Goal: Information Seeking & Learning: Learn about a topic

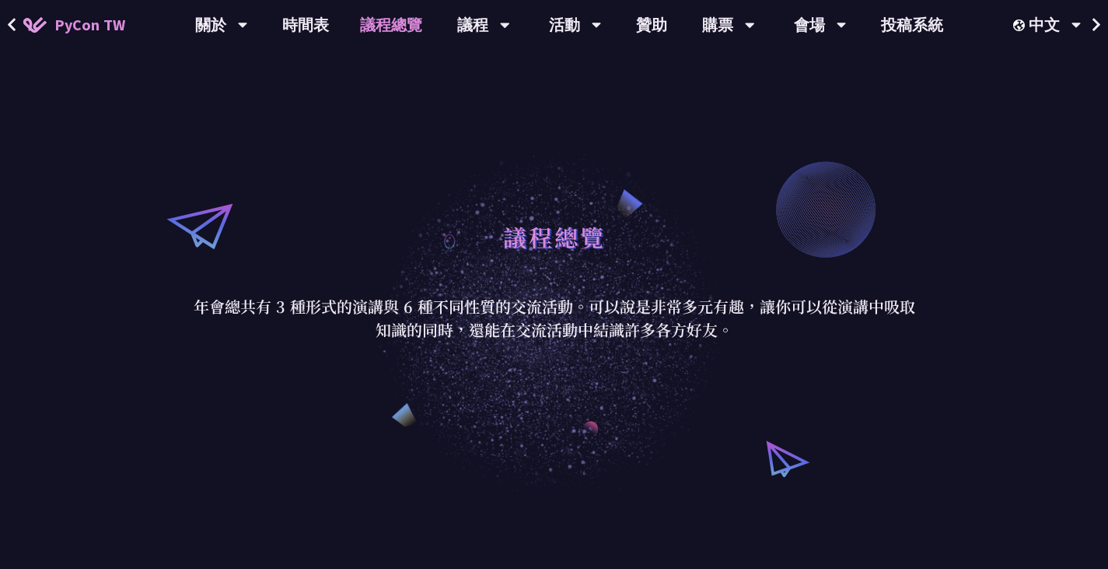
scroll to position [34, 0]
click at [371, 26] on link "議程總覽" at bounding box center [391, 25] width 93 height 50
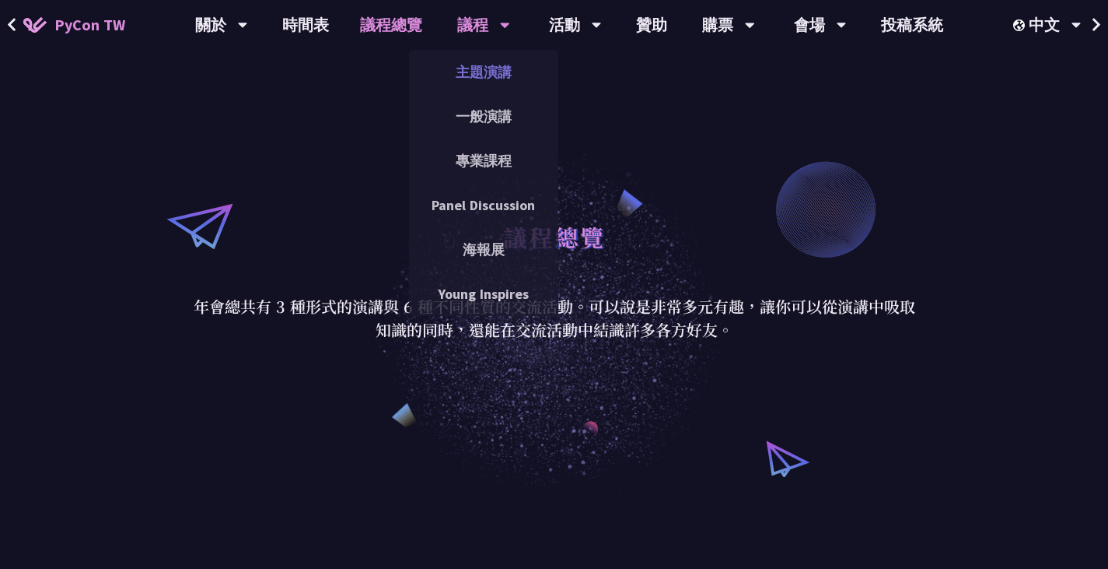
click at [472, 62] on link "主題演講" at bounding box center [483, 72] width 149 height 37
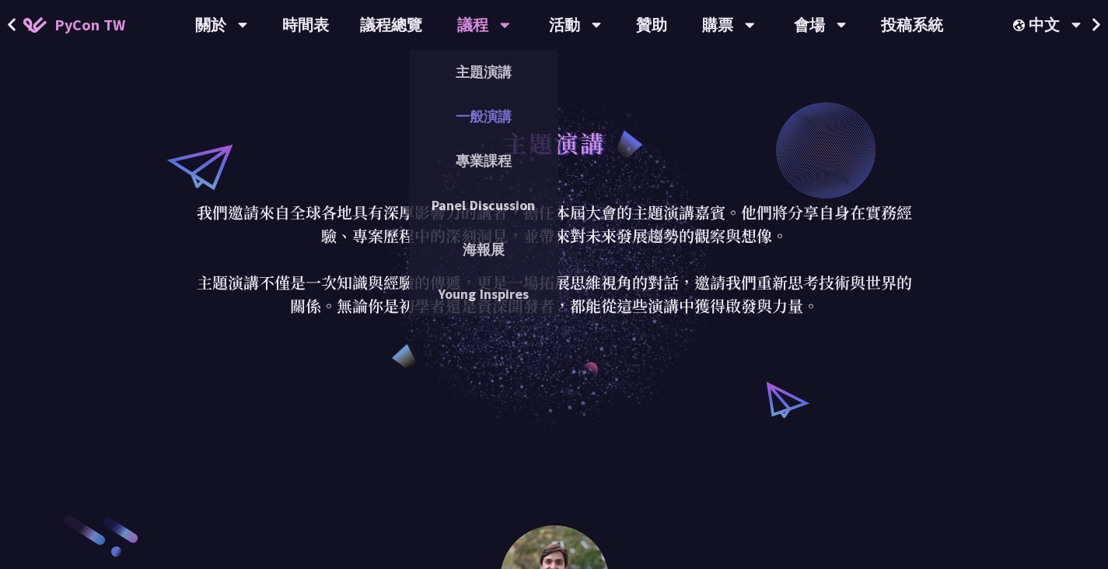
click at [501, 132] on link "一般演講" at bounding box center [483, 116] width 149 height 37
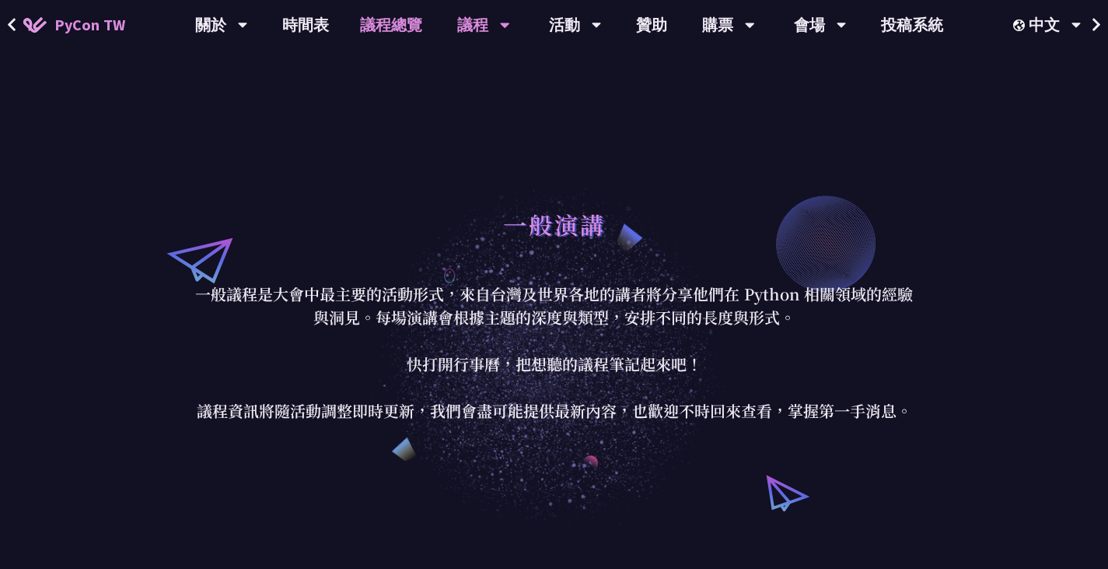
click at [376, 25] on link "議程總覽" at bounding box center [391, 25] width 93 height 50
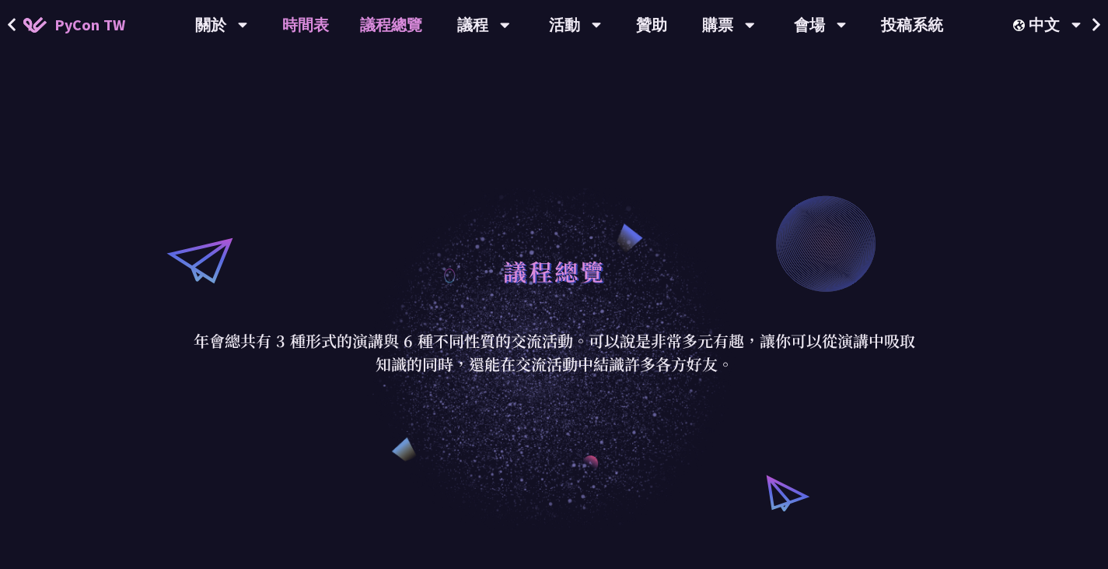
click at [333, 30] on link "時間表" at bounding box center [306, 25] width 78 height 50
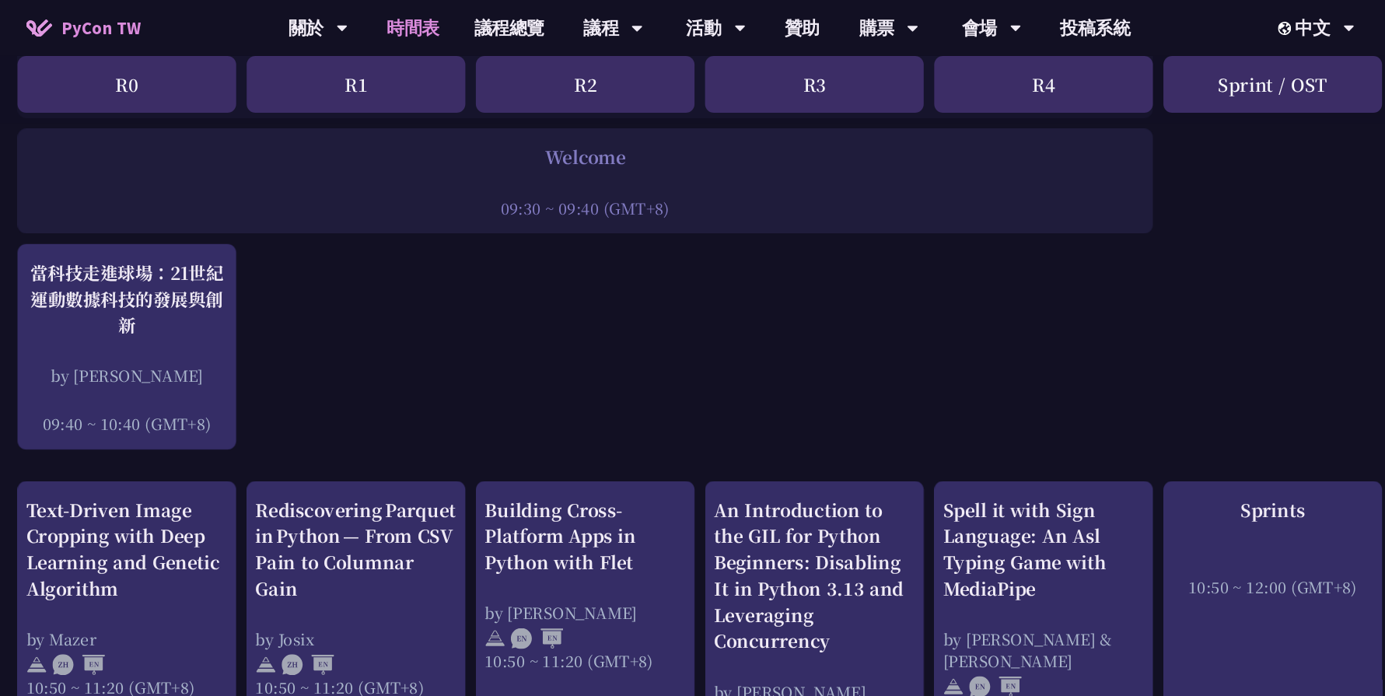
scroll to position [305, 0]
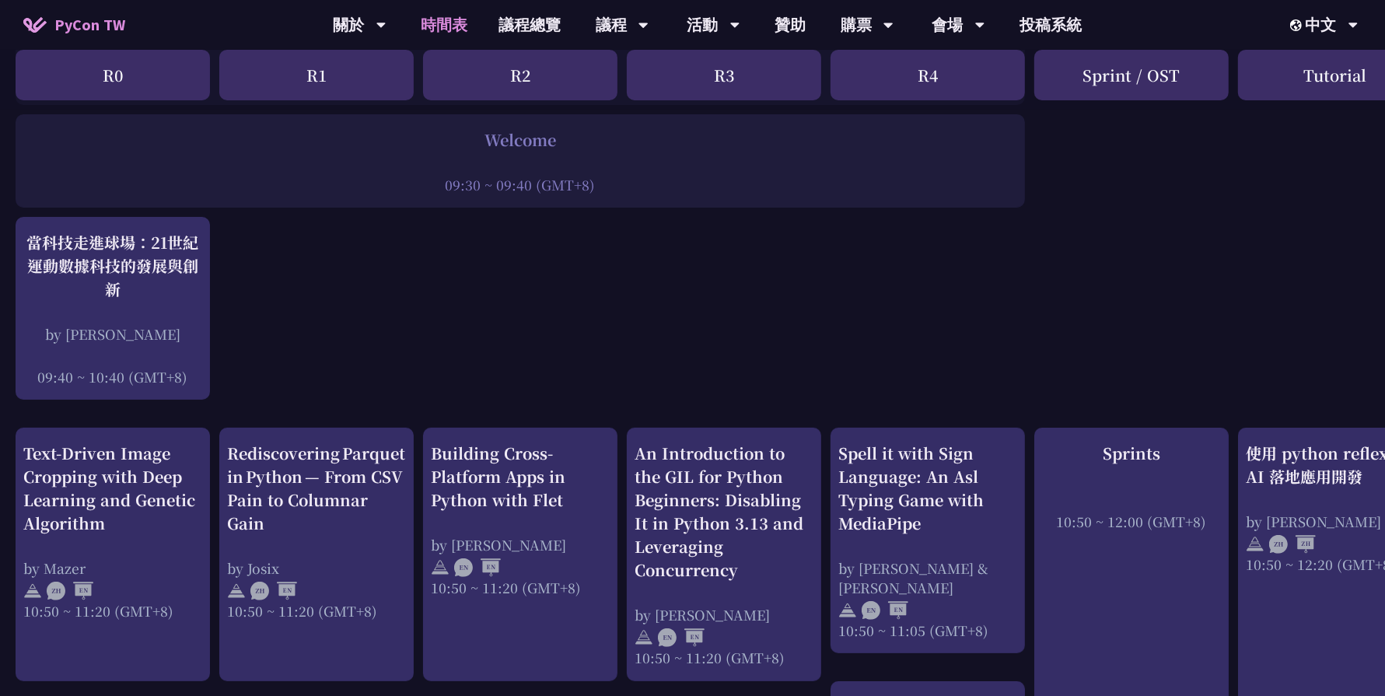
drag, startPoint x: 960, startPoint y: 9, endPoint x: 749, endPoint y: 399, distance: 444.0
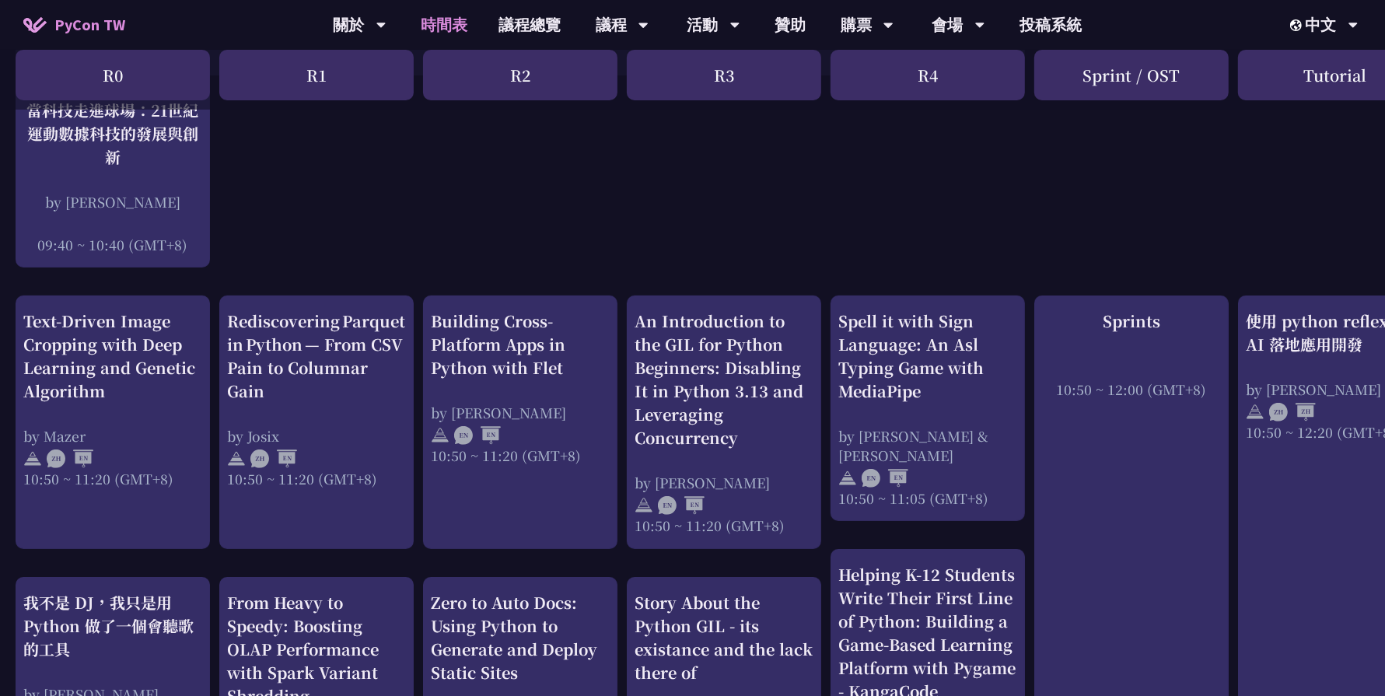
scroll to position [368, 0]
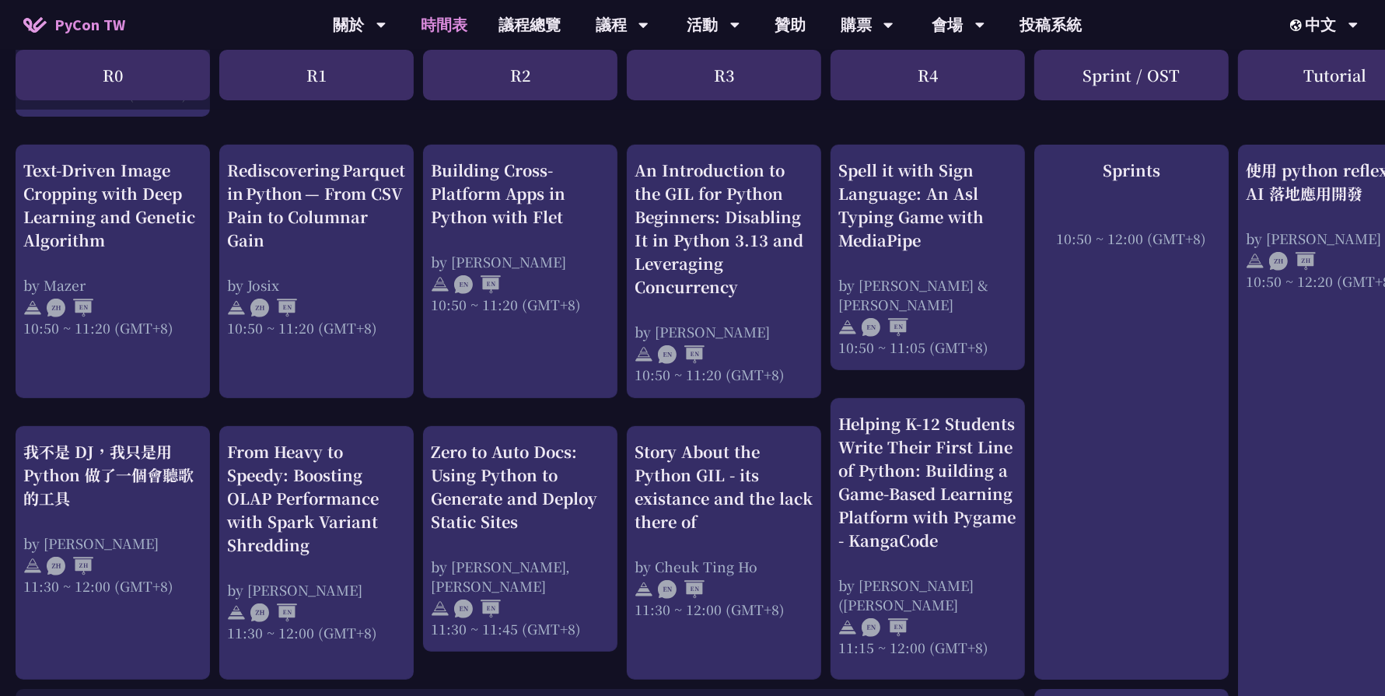
scroll to position [582, 0]
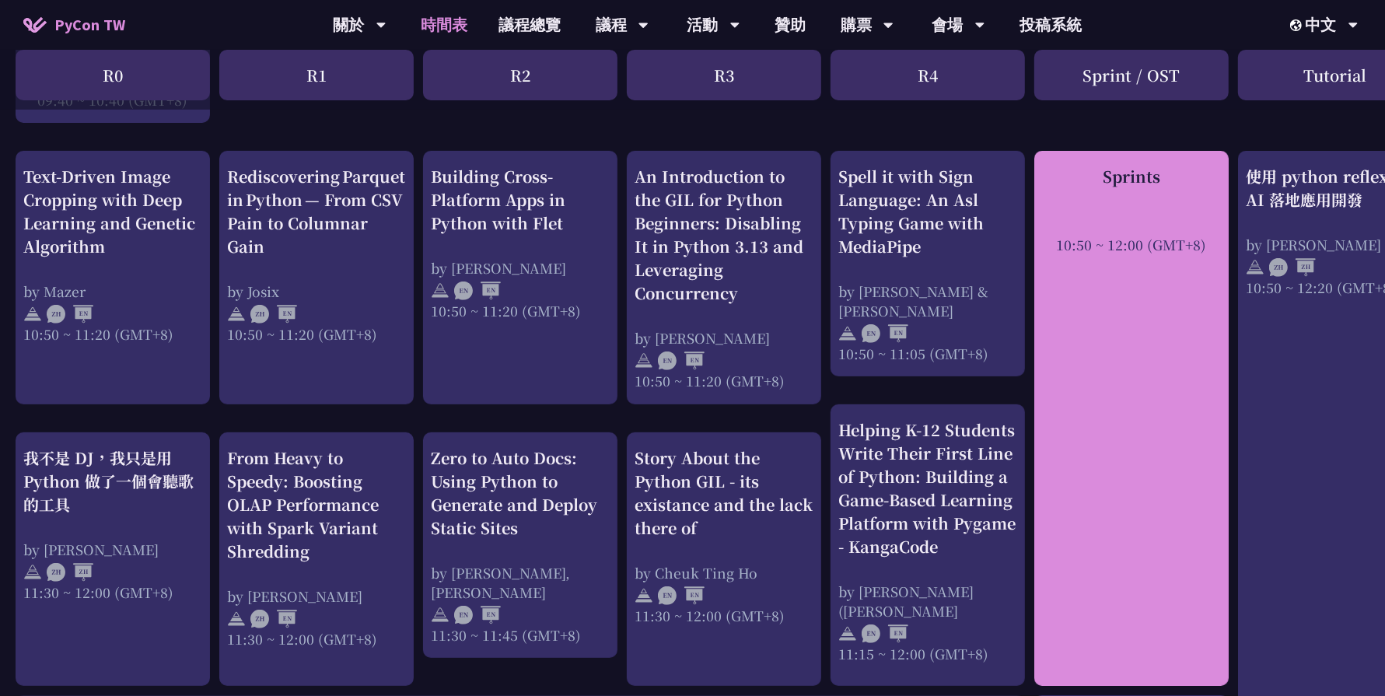
click at [1107, 365] on div "Sprints 10:50 ~ 12:00 (GMT+8)" at bounding box center [1131, 418] width 194 height 535
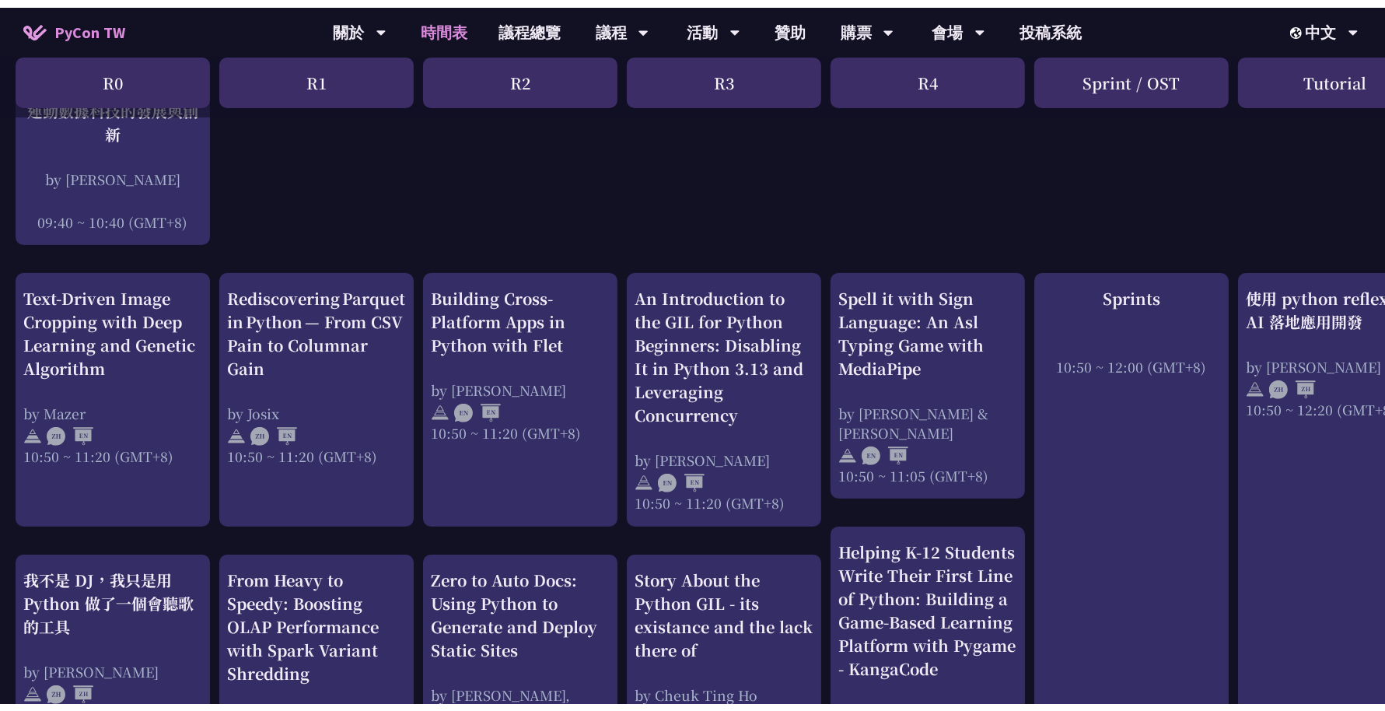
scroll to position [0, 0]
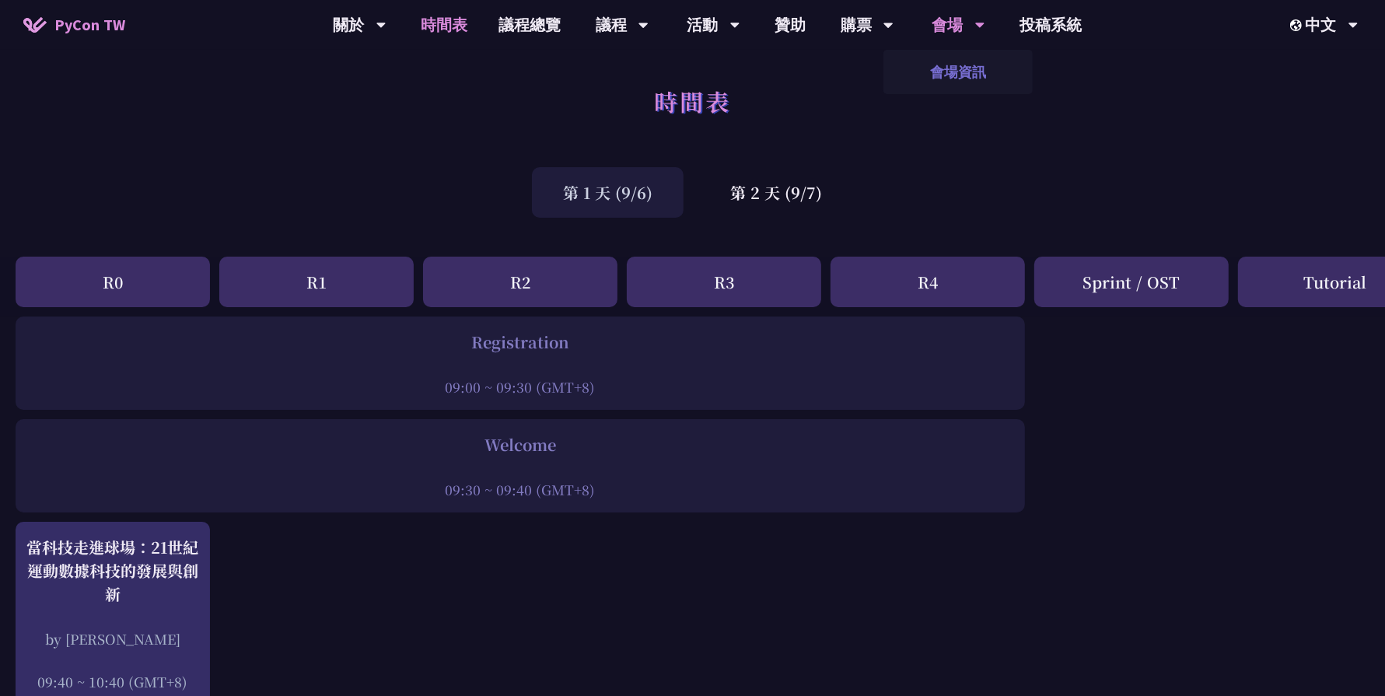
click at [964, 74] on link "會場資訊" at bounding box center [957, 72] width 149 height 37
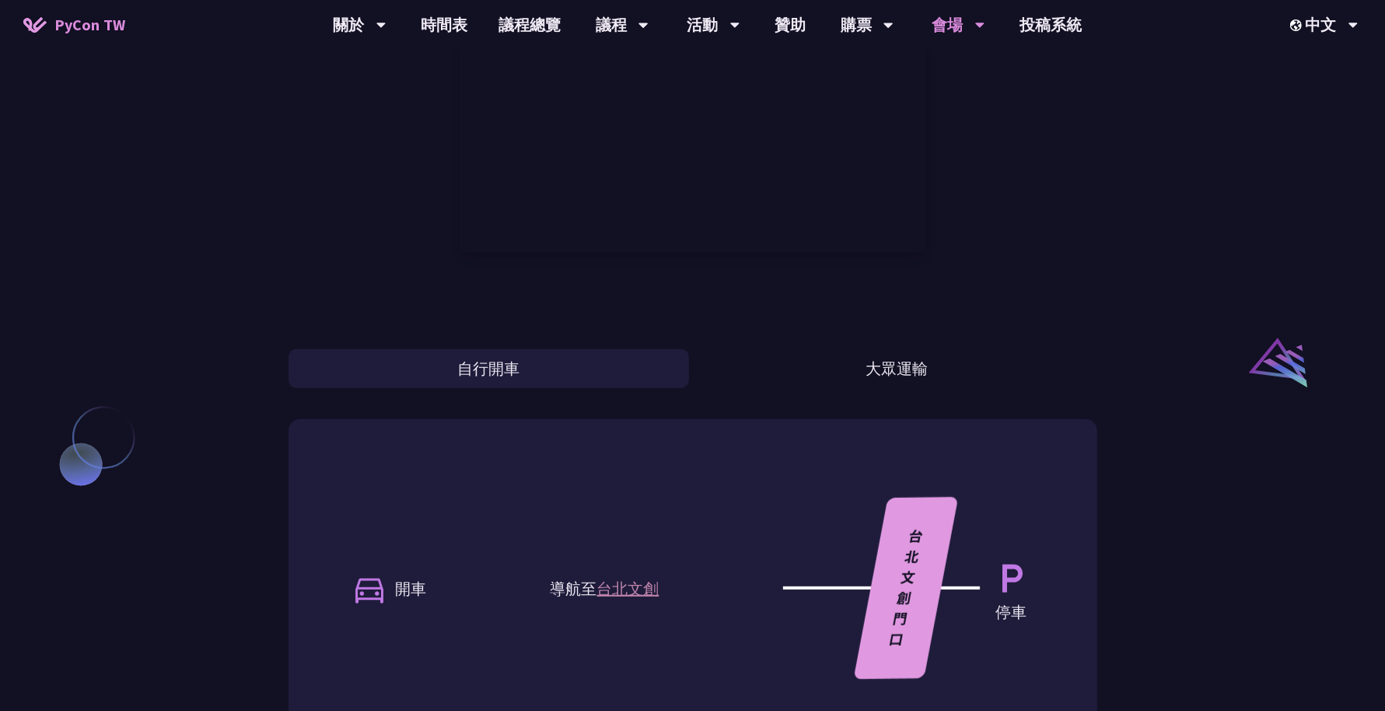
scroll to position [1016, 0]
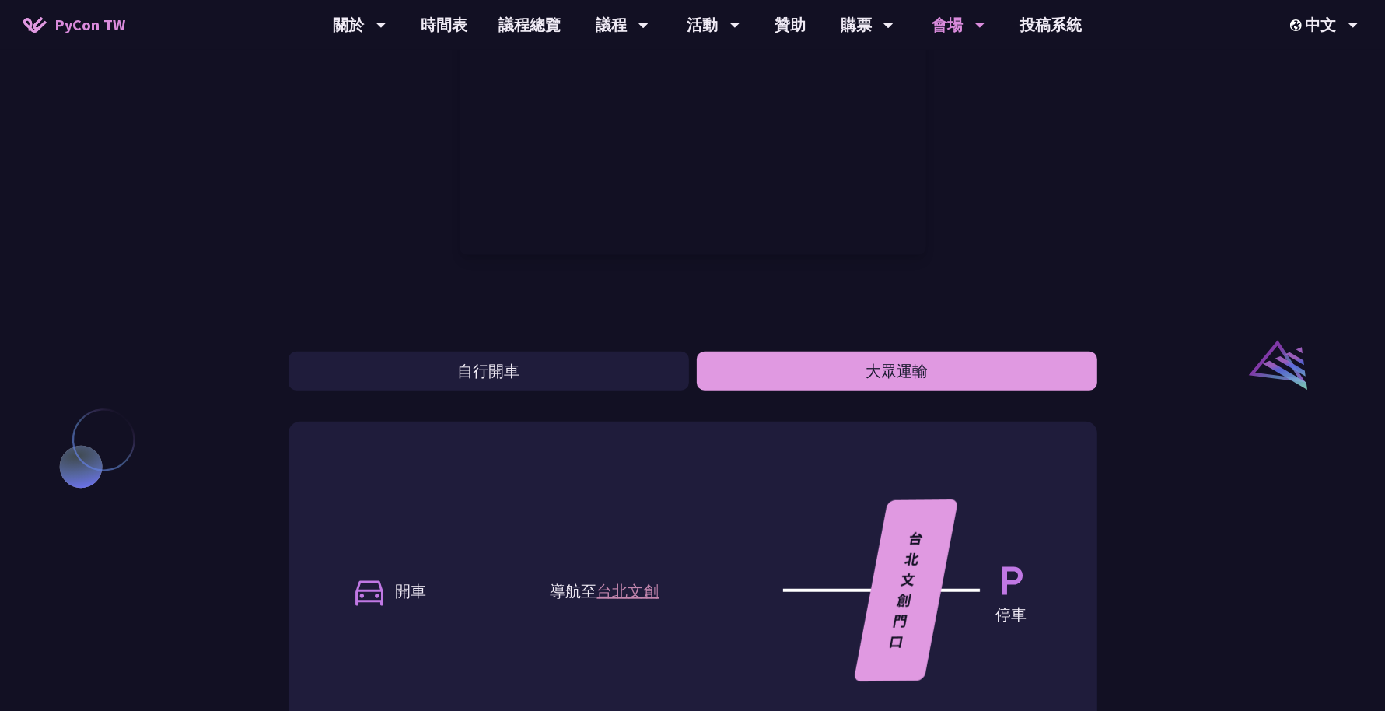
click at [890, 370] on button "大眾運輸" at bounding box center [897, 371] width 401 height 39
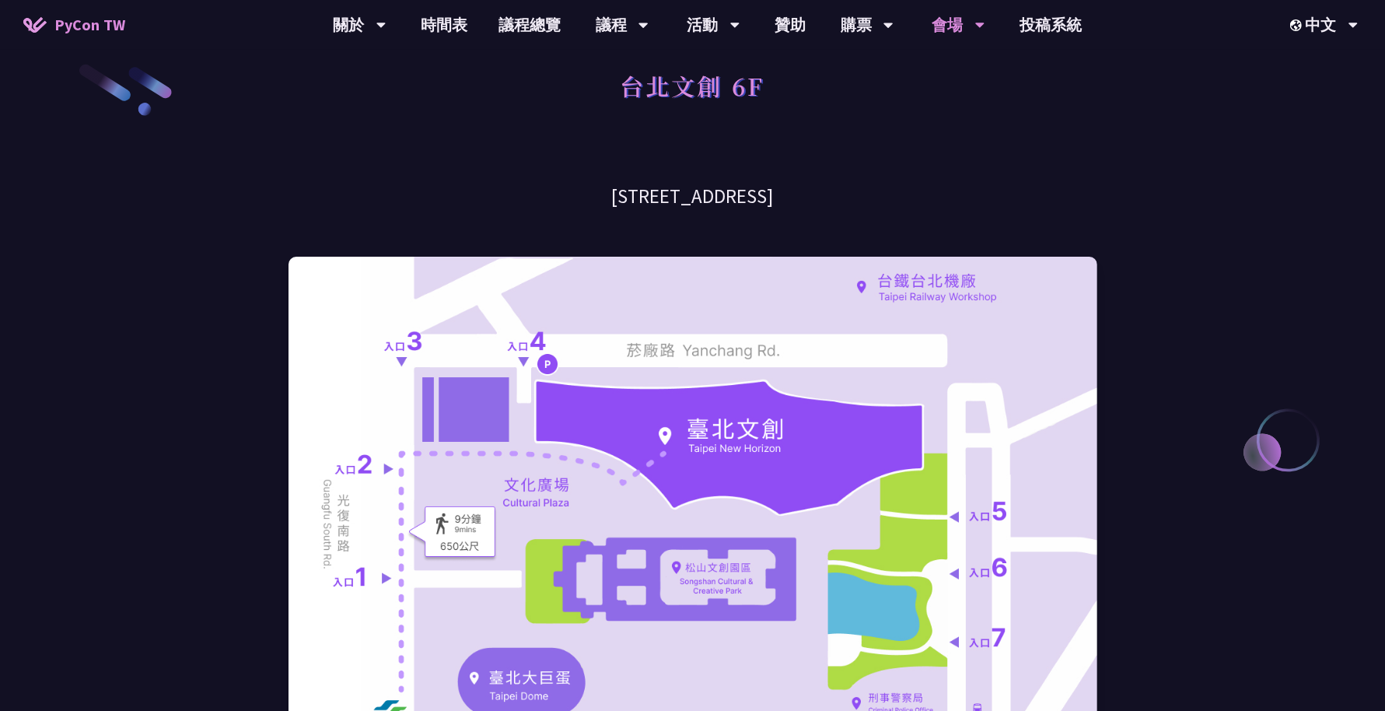
scroll to position [0, 0]
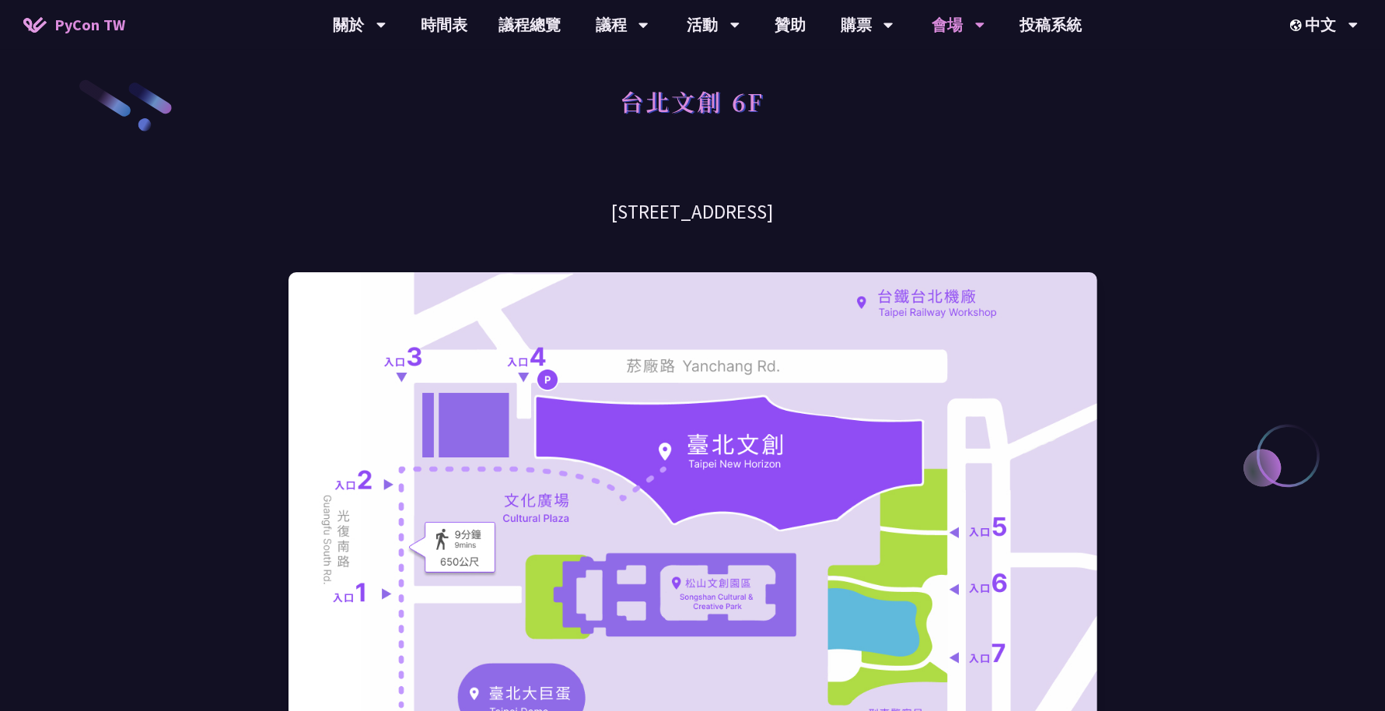
drag, startPoint x: 862, startPoint y: 215, endPoint x: 535, endPoint y: 191, distance: 327.5
copy h3 "[STREET_ADDRESS]"
click at [498, 21] on link "議程總覽" at bounding box center [529, 25] width 93 height 50
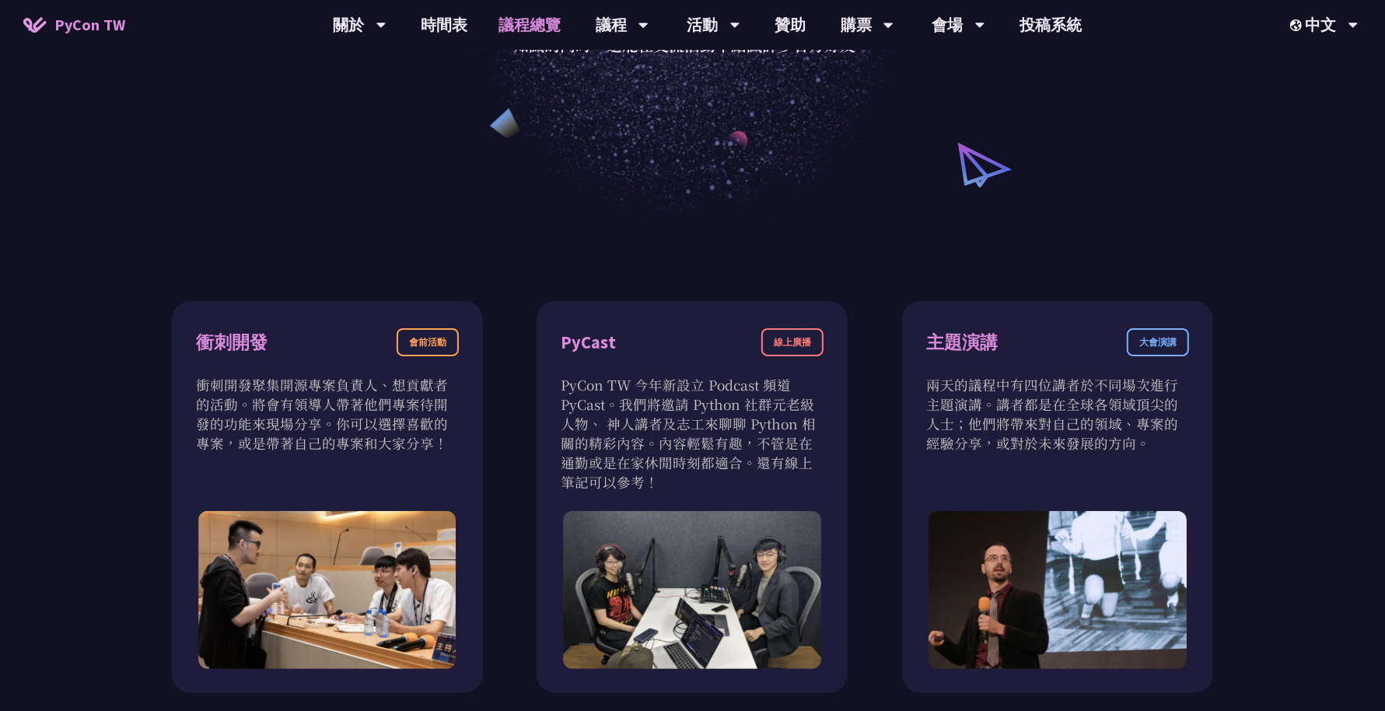
scroll to position [334, 0]
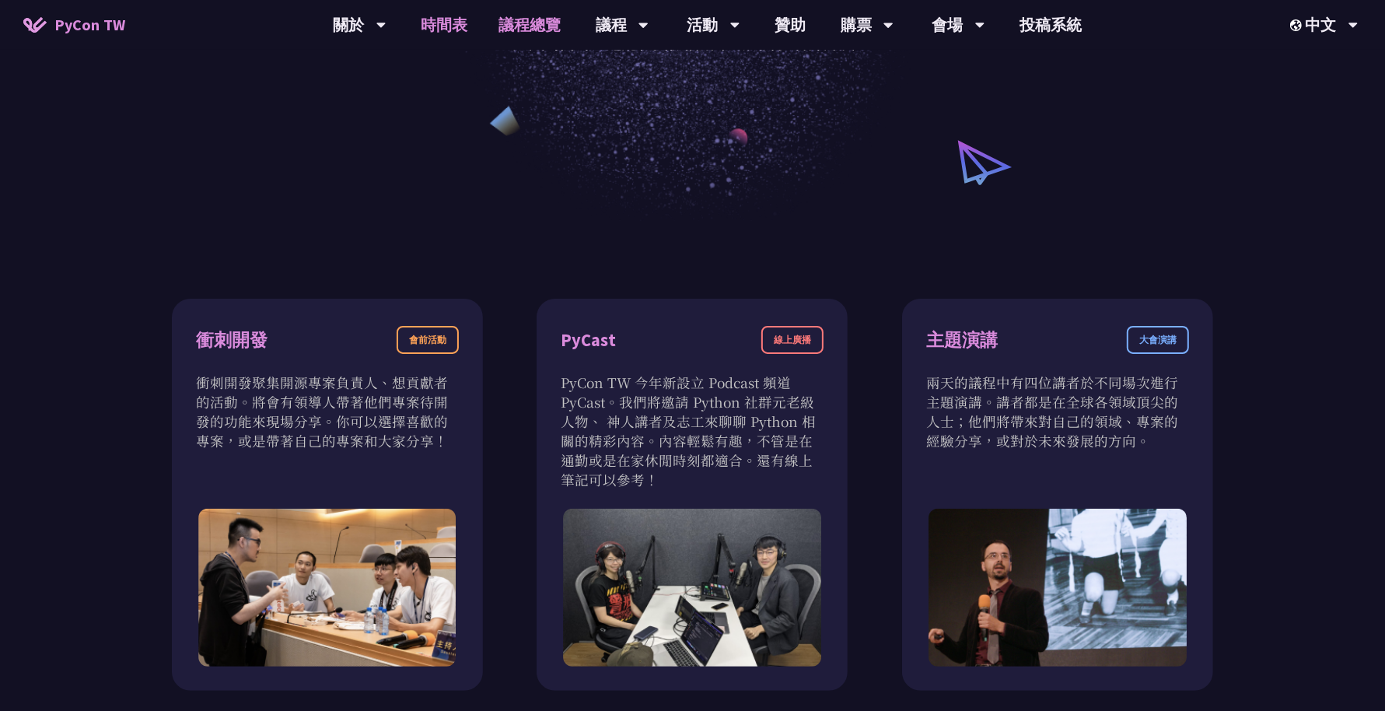
click at [442, 44] on link "時間表" at bounding box center [444, 25] width 78 height 50
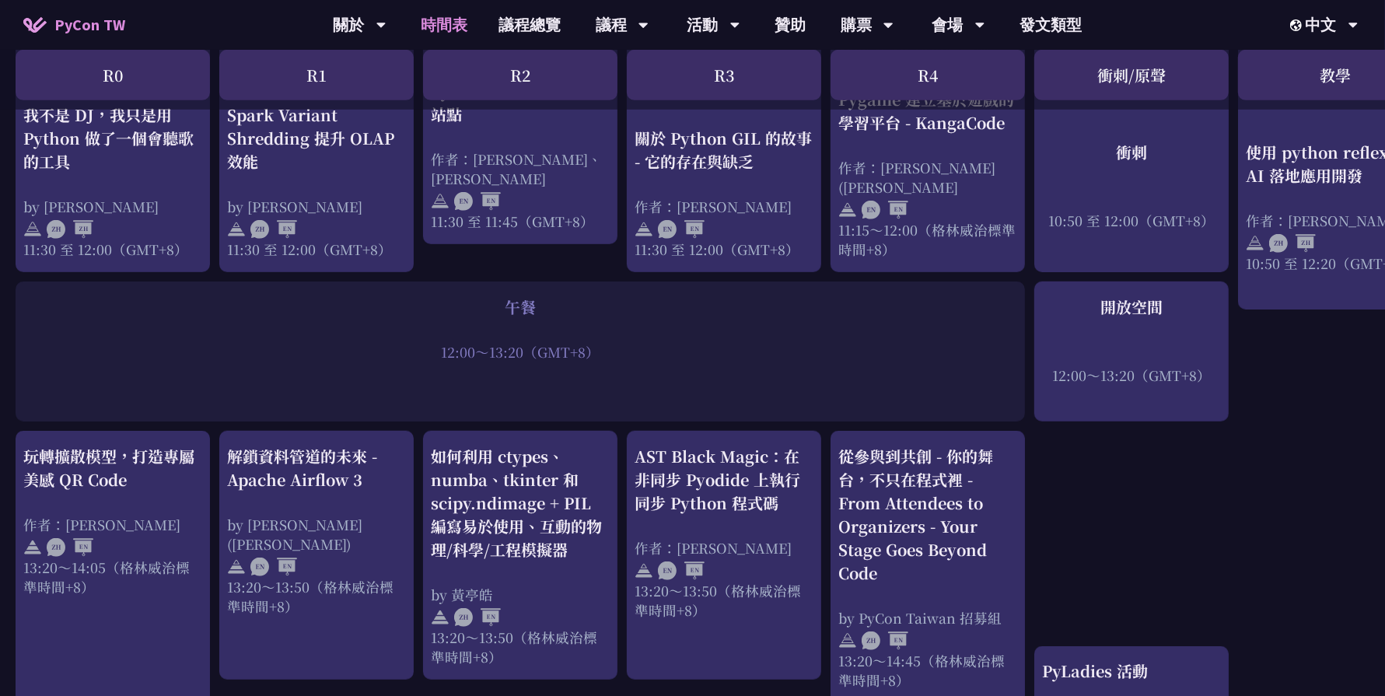
scroll to position [967, 0]
drag, startPoint x: 426, startPoint y: 333, endPoint x: 621, endPoint y: 338, distance: 194.5
click at [621, 343] on div "12:00～13:20（GMT+8）" at bounding box center [520, 352] width 994 height 19
drag, startPoint x: 621, startPoint y: 338, endPoint x: 421, endPoint y: 336, distance: 199.9
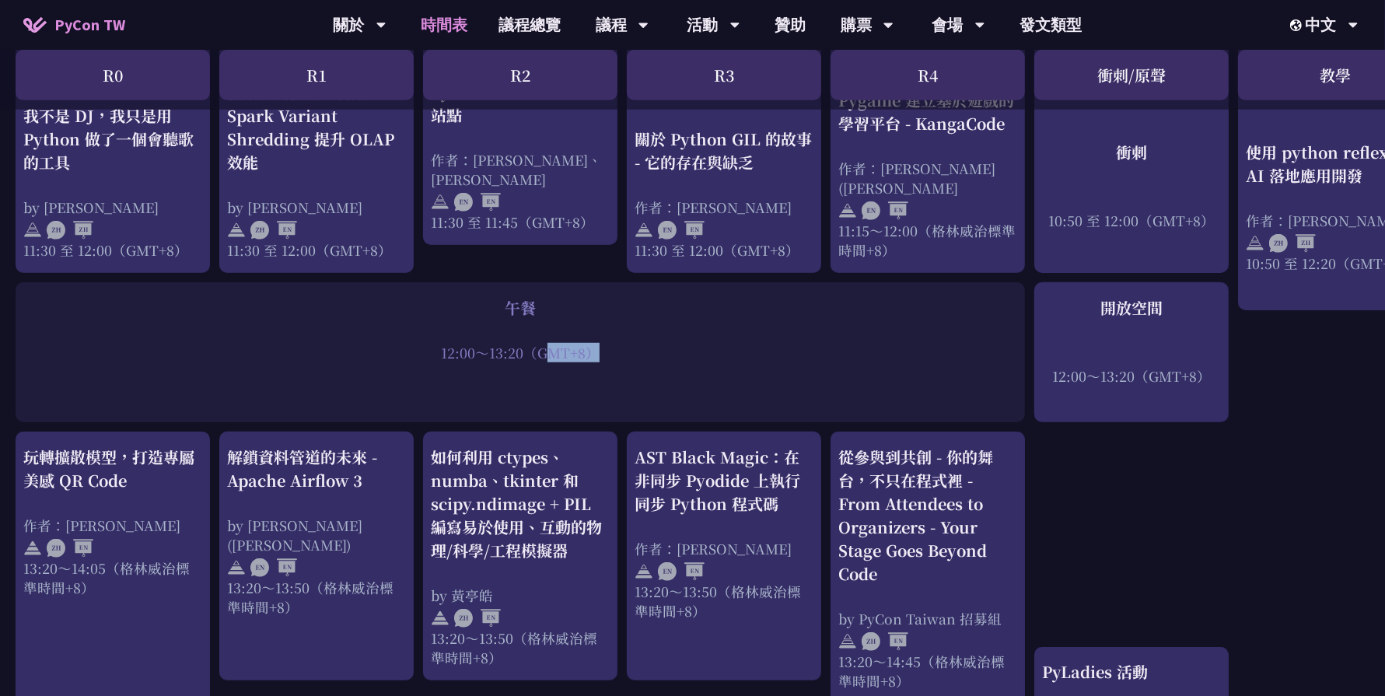
click at [421, 343] on div "12:00～13:20（GMT+8）" at bounding box center [520, 352] width 994 height 19
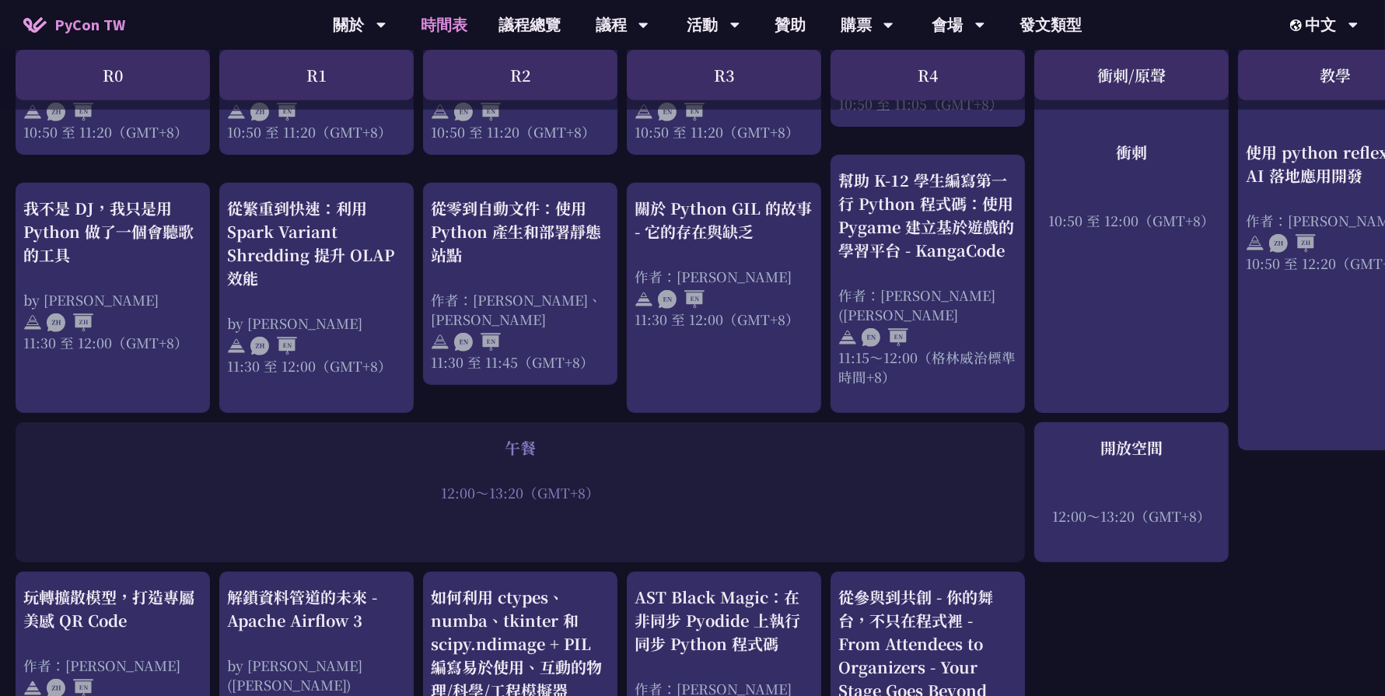
scroll to position [827, 0]
click at [869, 63] on link "購票資訊" at bounding box center [866, 72] width 149 height 37
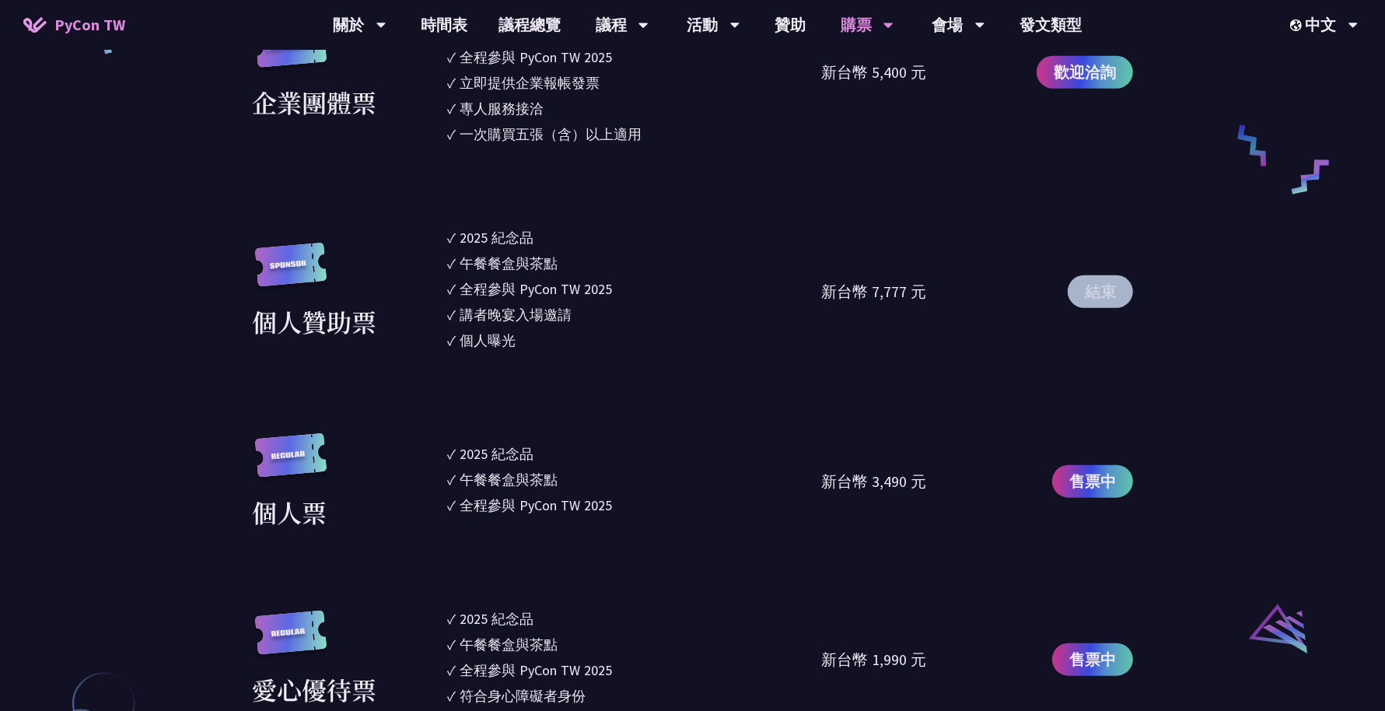
scroll to position [1216, 0]
drag, startPoint x: 583, startPoint y: 469, endPoint x: 449, endPoint y: 485, distance: 134.7
click at [449, 485] on li "✓ 午餐餐盒與茶點" at bounding box center [634, 478] width 375 height 21
click at [449, 485] on font "✓" at bounding box center [451, 479] width 9 height 18
drag, startPoint x: 449, startPoint y: 485, endPoint x: 577, endPoint y: 475, distance: 128.7
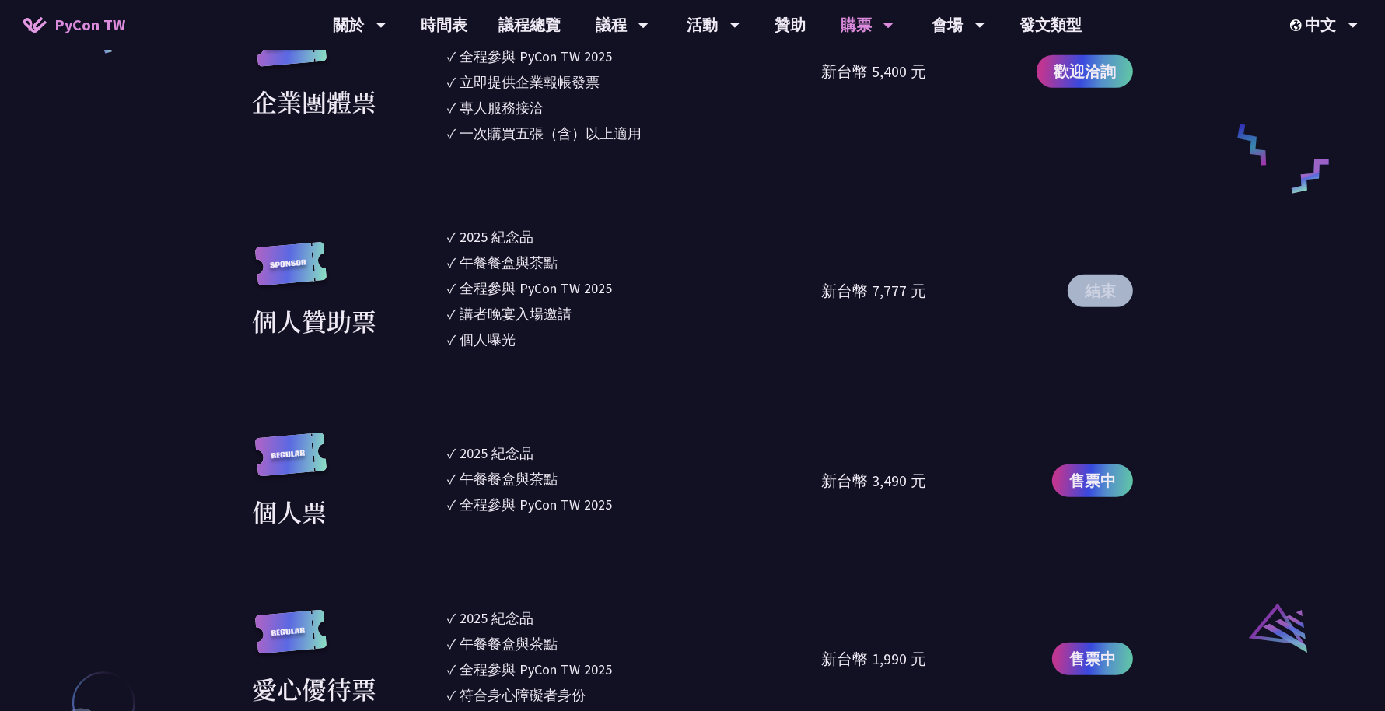
click at [577, 475] on li "✓ 午餐餐盒與茶點" at bounding box center [634, 478] width 375 height 21
drag, startPoint x: 577, startPoint y: 475, endPoint x: 443, endPoint y: 471, distance: 133.8
click at [443, 471] on div "個人票 ✓ 2025 [PERSON_NAME]✓ 午餐餐盒與茶點 ✓ 全程參與 PyCon TW 2025 新台幣 3,490 元 售票中" at bounding box center [692, 480] width 881 height 97
click at [590, 466] on ul "✓ 2025 紀念品 ✓ 午餐餐盒與茶點 ✓ 全程參與 PyCon TW 2025" at bounding box center [634, 480] width 375 height 97
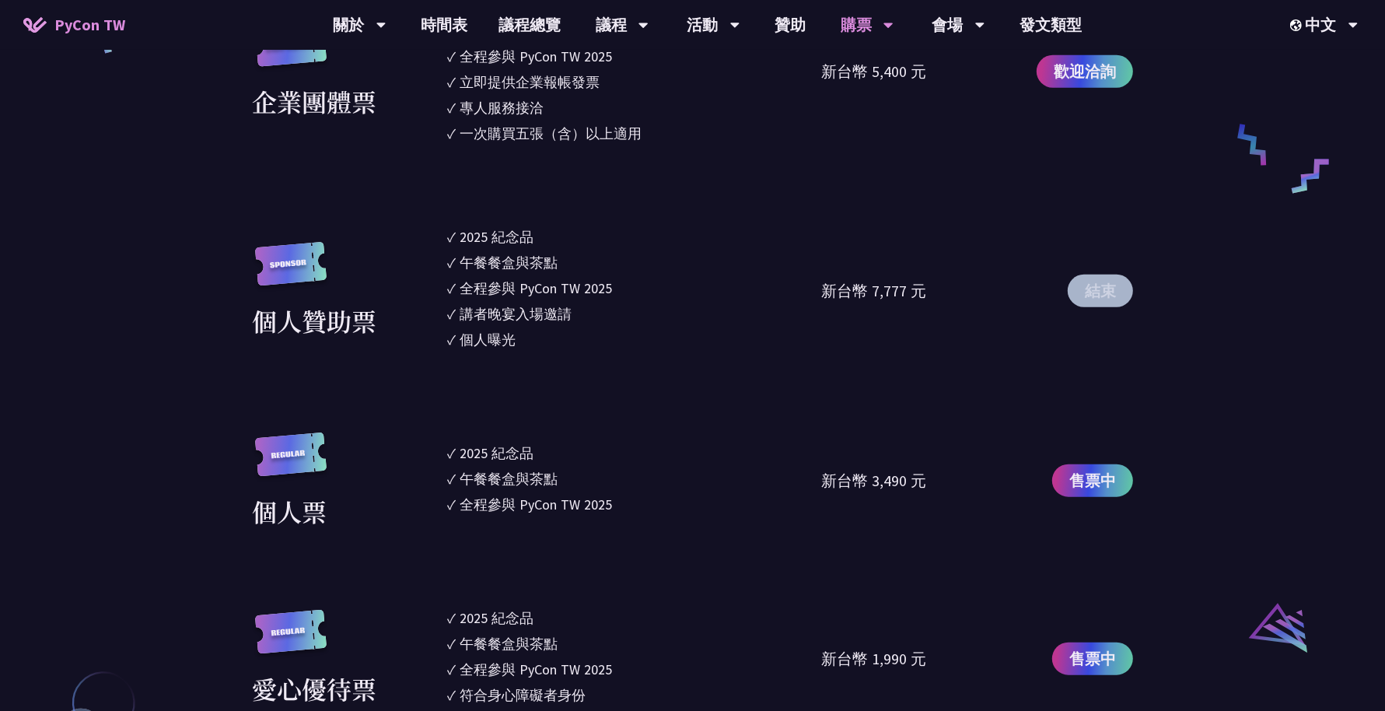
drag, startPoint x: 615, startPoint y: 506, endPoint x: 446, endPoint y: 443, distance: 180.1
click at [447, 443] on ul "✓ 2025 紀念品 ✓ 午餐餐盒與茶點 ✓ 全程參與 PyCon TW 2025" at bounding box center [634, 480] width 375 height 97
click at [447, 444] on font "✓" at bounding box center [451, 453] width 9 height 18
drag, startPoint x: 446, startPoint y: 443, endPoint x: 614, endPoint y: 489, distance: 174.1
click at [614, 489] on ul "✓ 2025 紀念品 ✓ 午餐餐盒與茶點 ✓ 全程參與 PyCon TW 2025" at bounding box center [634, 480] width 375 height 97
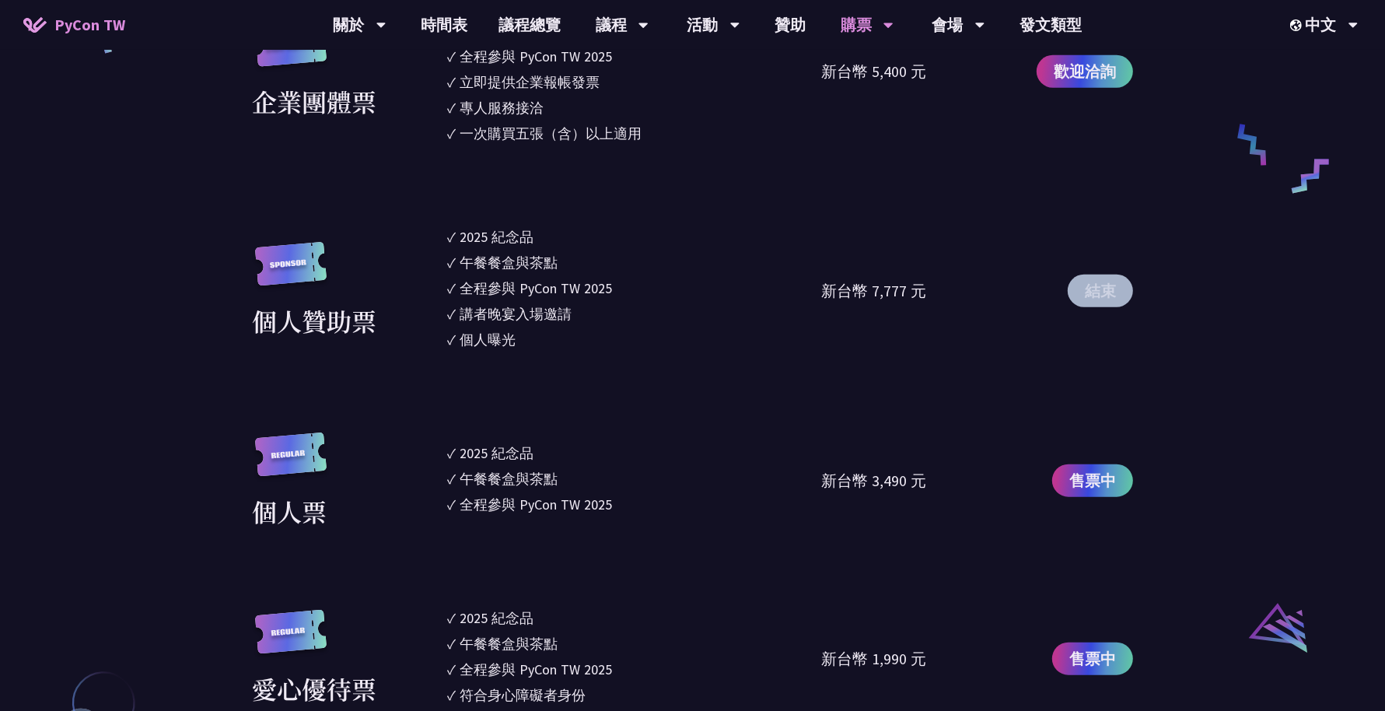
drag, startPoint x: 616, startPoint y: 508, endPoint x: 456, endPoint y: 460, distance: 167.3
click at [456, 460] on ul "✓ 2025 紀念品 ✓ 午餐餐盒與茶點 ✓ 全程參與 PyCon TW 2025" at bounding box center [634, 480] width 375 height 97
click at [456, 460] on font "✓" at bounding box center [451, 453] width 9 height 18
drag, startPoint x: 456, startPoint y: 460, endPoint x: 543, endPoint y: 473, distance: 88.1
click at [543, 473] on ul "✓ 2025 紀念品 ✓ 午餐餐盒與茶點 ✓ 全程參與 PyCon TW 2025" at bounding box center [634, 480] width 375 height 97
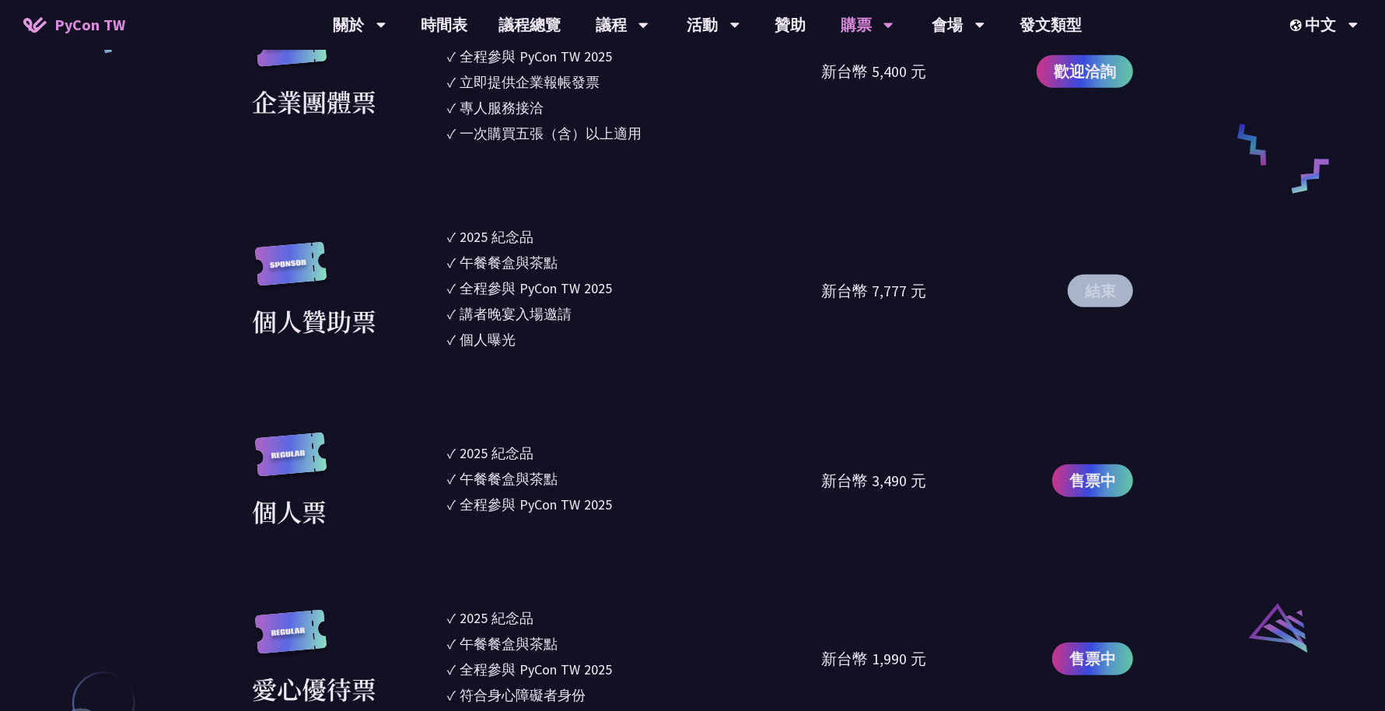
click at [543, 473] on font "午餐餐盒與茶點" at bounding box center [509, 479] width 98 height 18
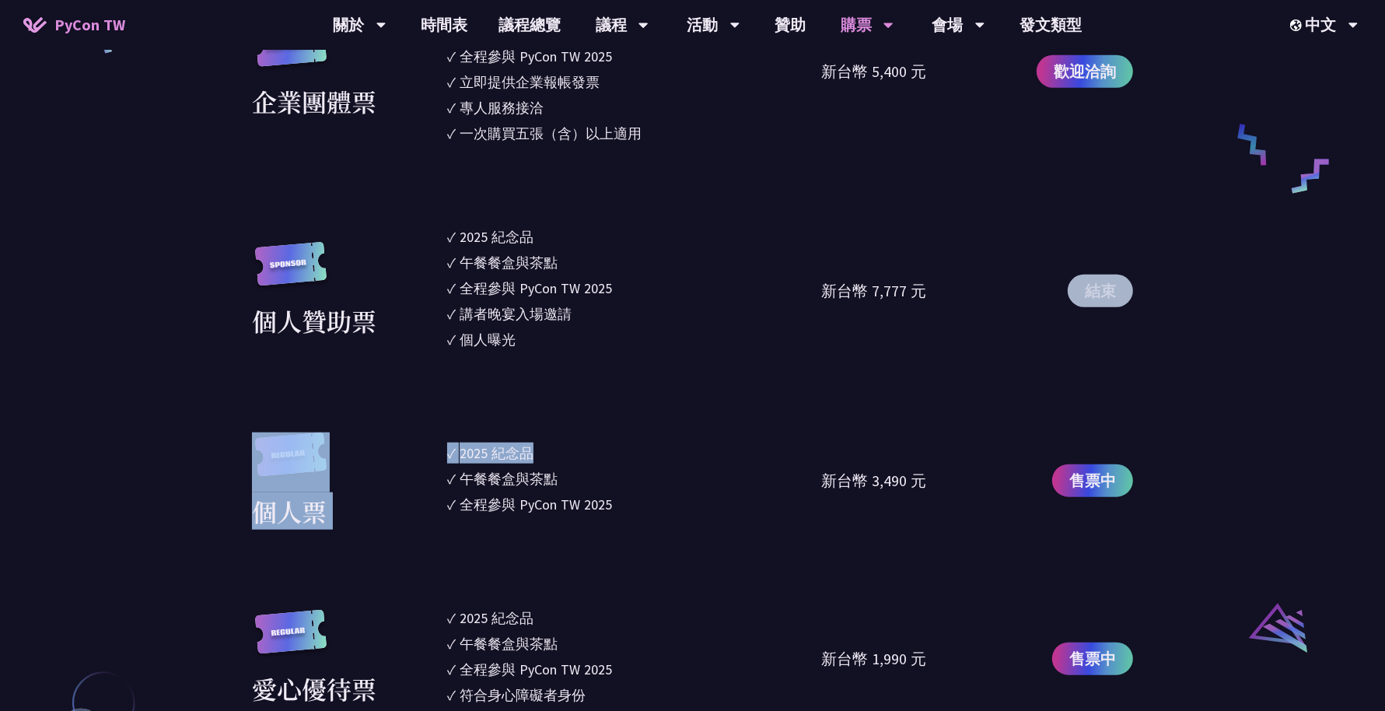
drag, startPoint x: 546, startPoint y: 455, endPoint x: 432, endPoint y: 449, distance: 113.7
click at [432, 449] on div "個人票 ✓ 2025 [PERSON_NAME]✓ 午餐餐盒與茶點 ✓ 全程參與 PyCon TW 2025 新台幣 3,490 元 售票中" at bounding box center [692, 480] width 881 height 97
click at [432, 449] on div "個人票" at bounding box center [345, 480] width 187 height 97
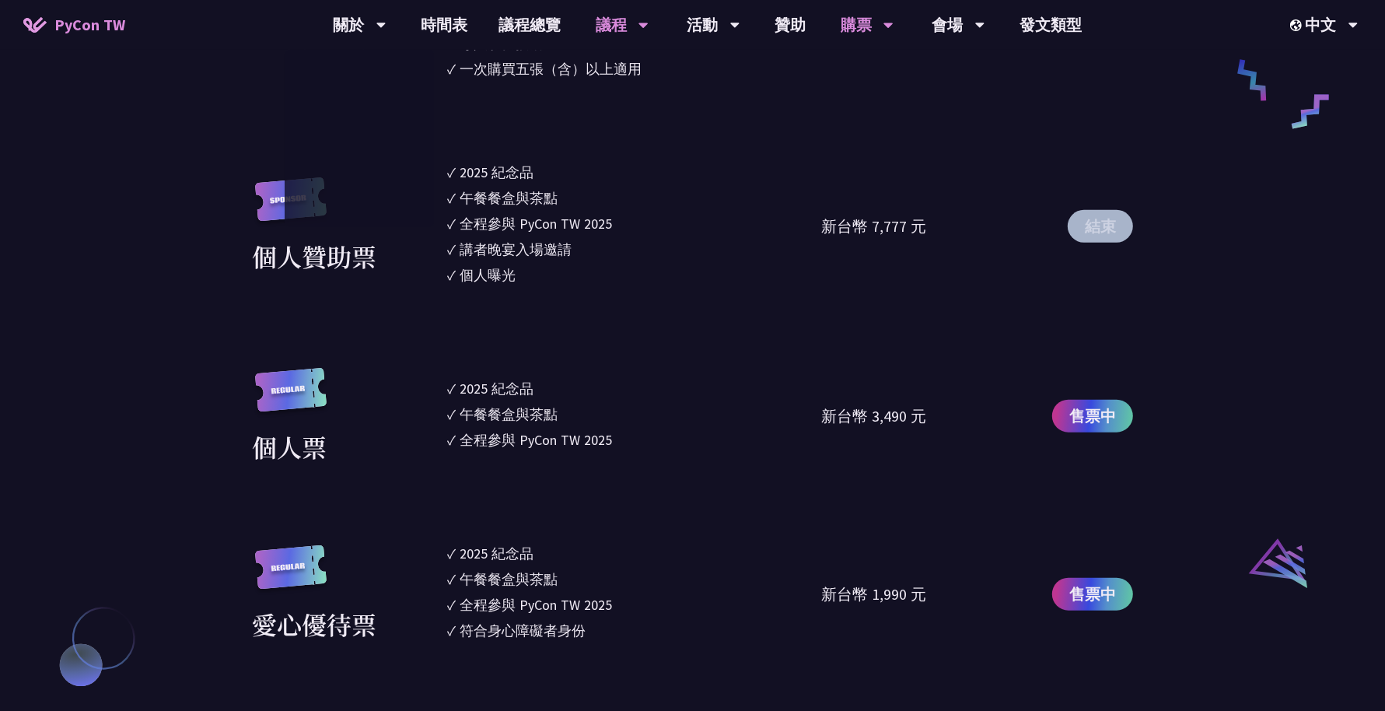
scroll to position [1279, 0]
click at [442, 25] on font "時間表" at bounding box center [444, 24] width 47 height 19
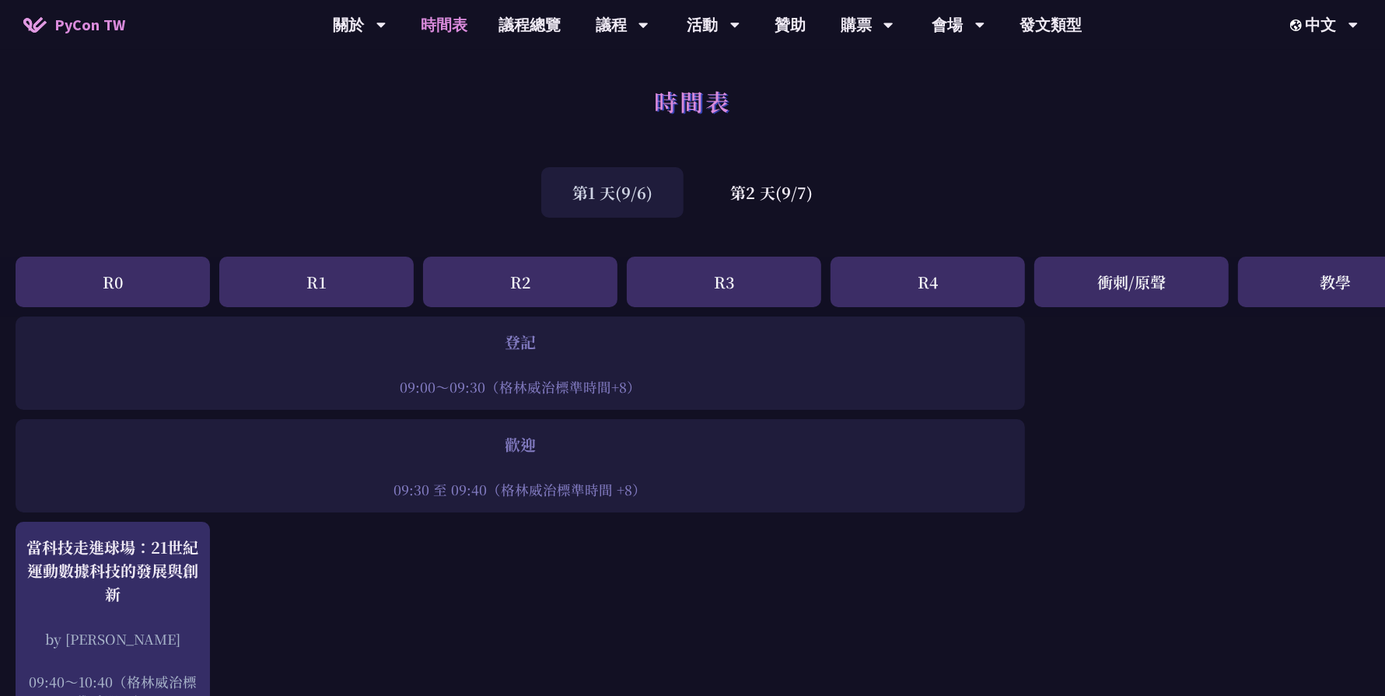
click at [652, 199] on font "第1 天(9/6)" at bounding box center [612, 192] width 80 height 23
click at [807, 194] on font "第2 天(9/7)" at bounding box center [771, 192] width 82 height 23
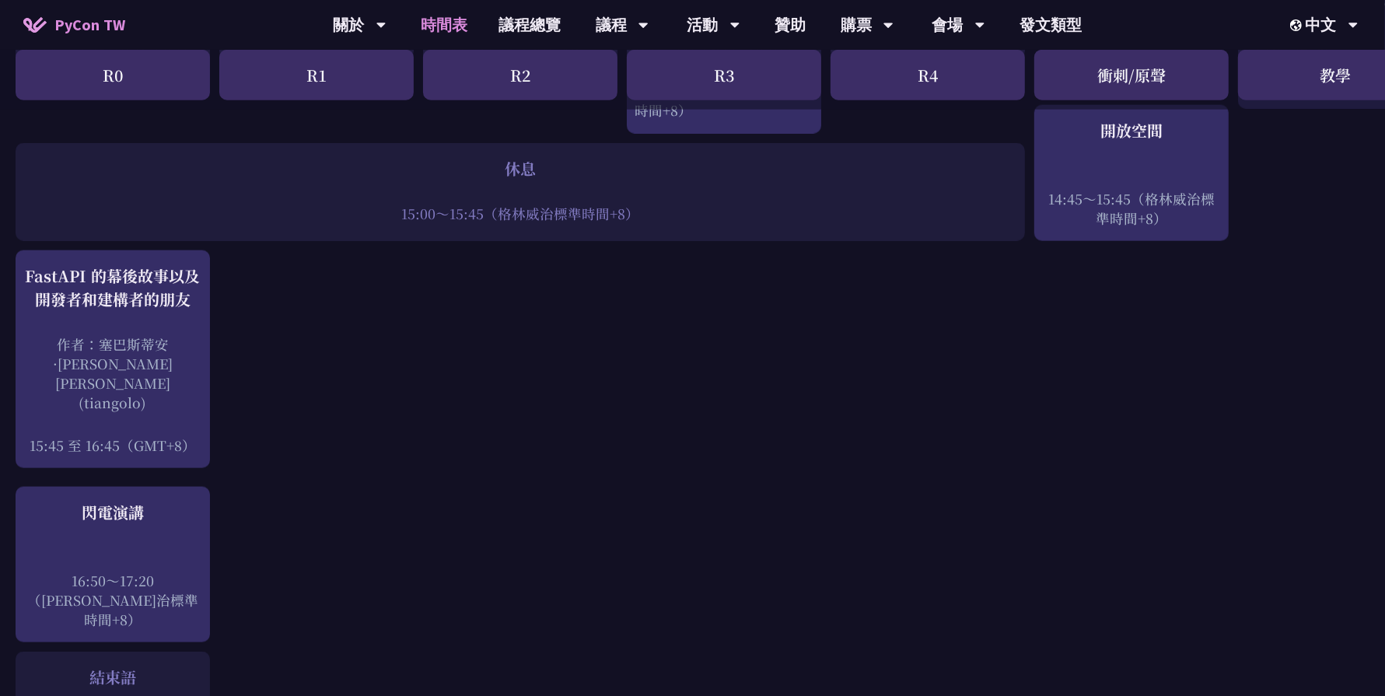
scroll to position [1830, 0]
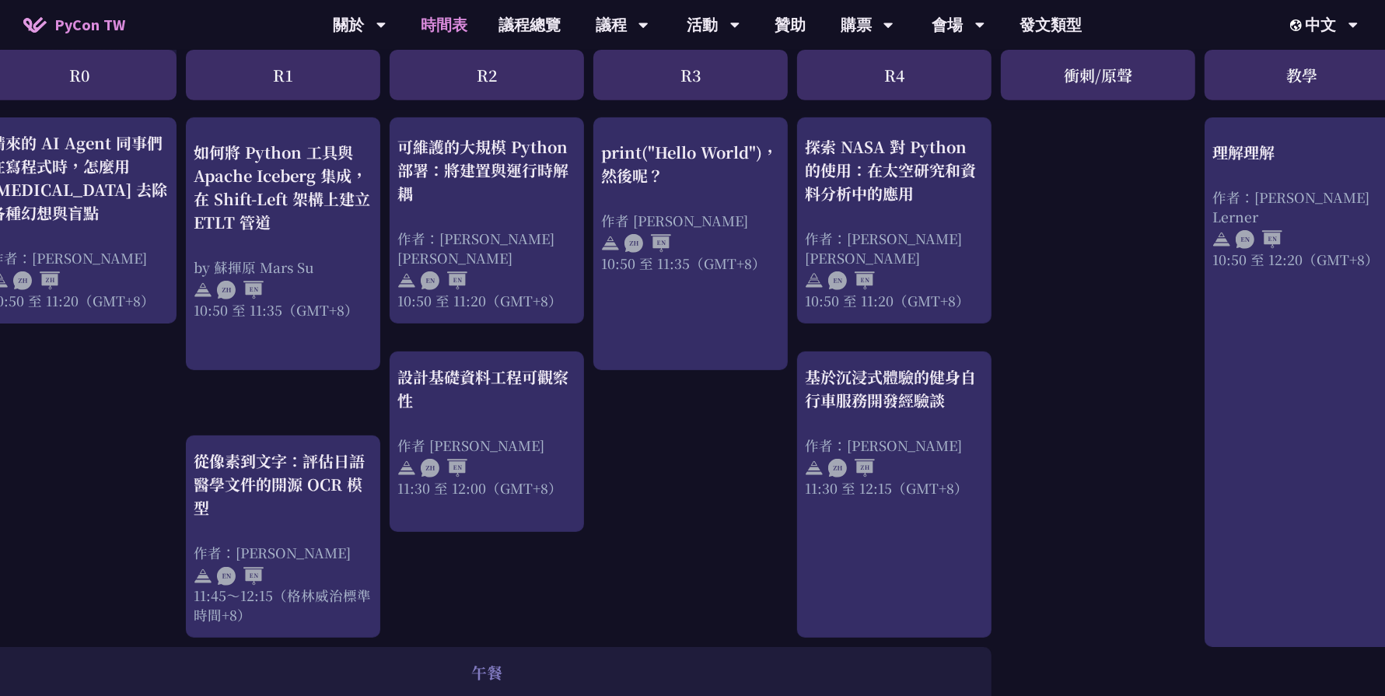
scroll to position [611, 0]
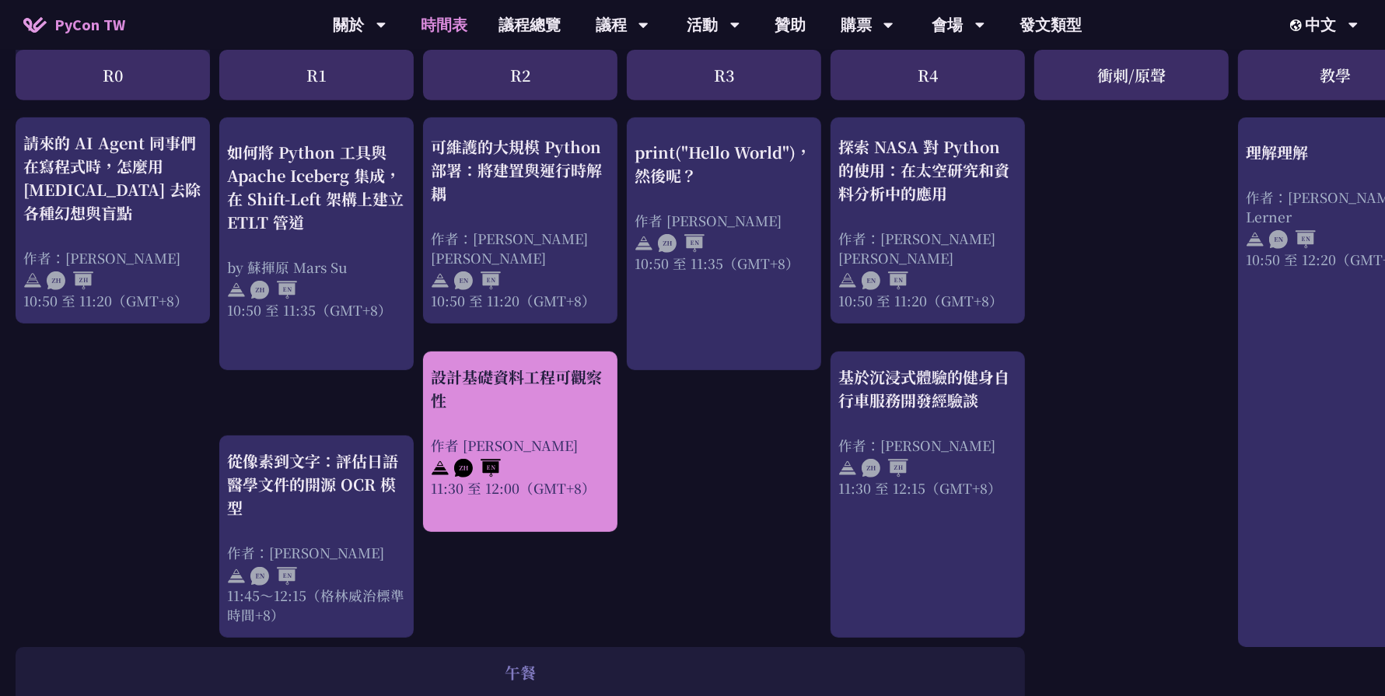
click at [574, 408] on div "設計基礎資料工程可觀察性" at bounding box center [520, 389] width 179 height 47
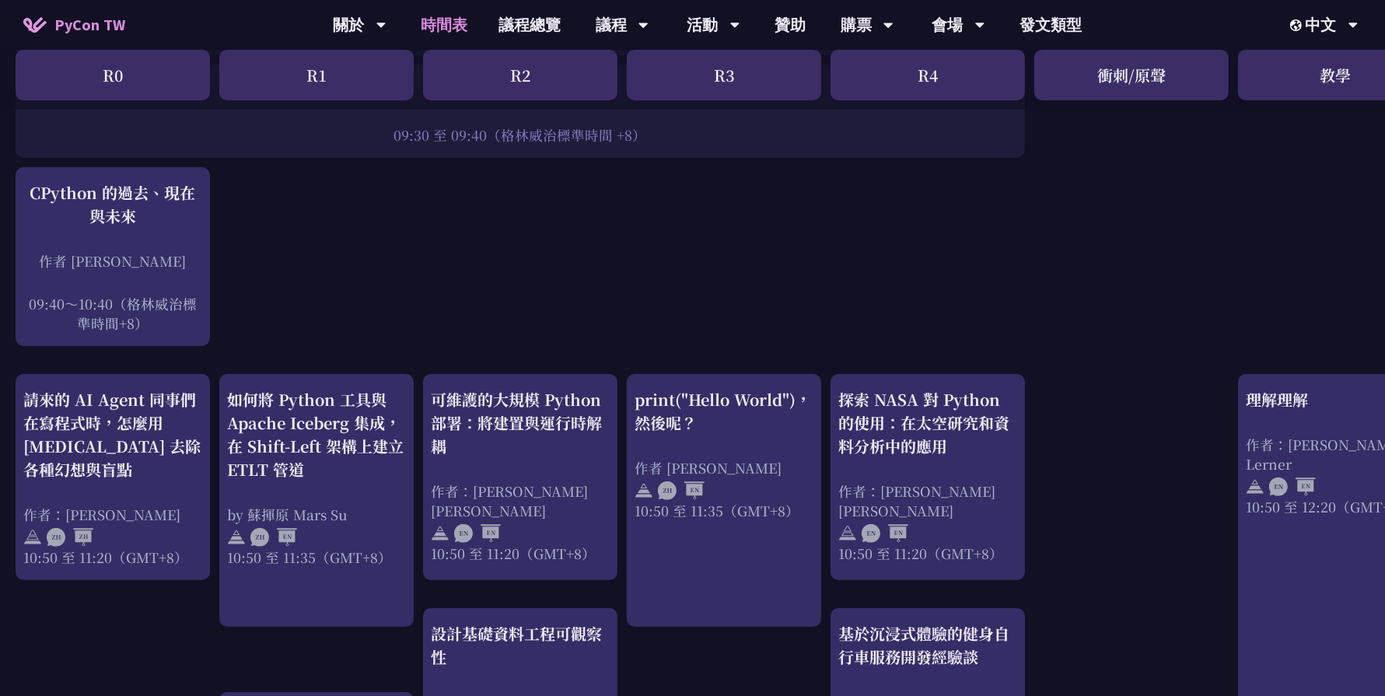
scroll to position [354, 0]
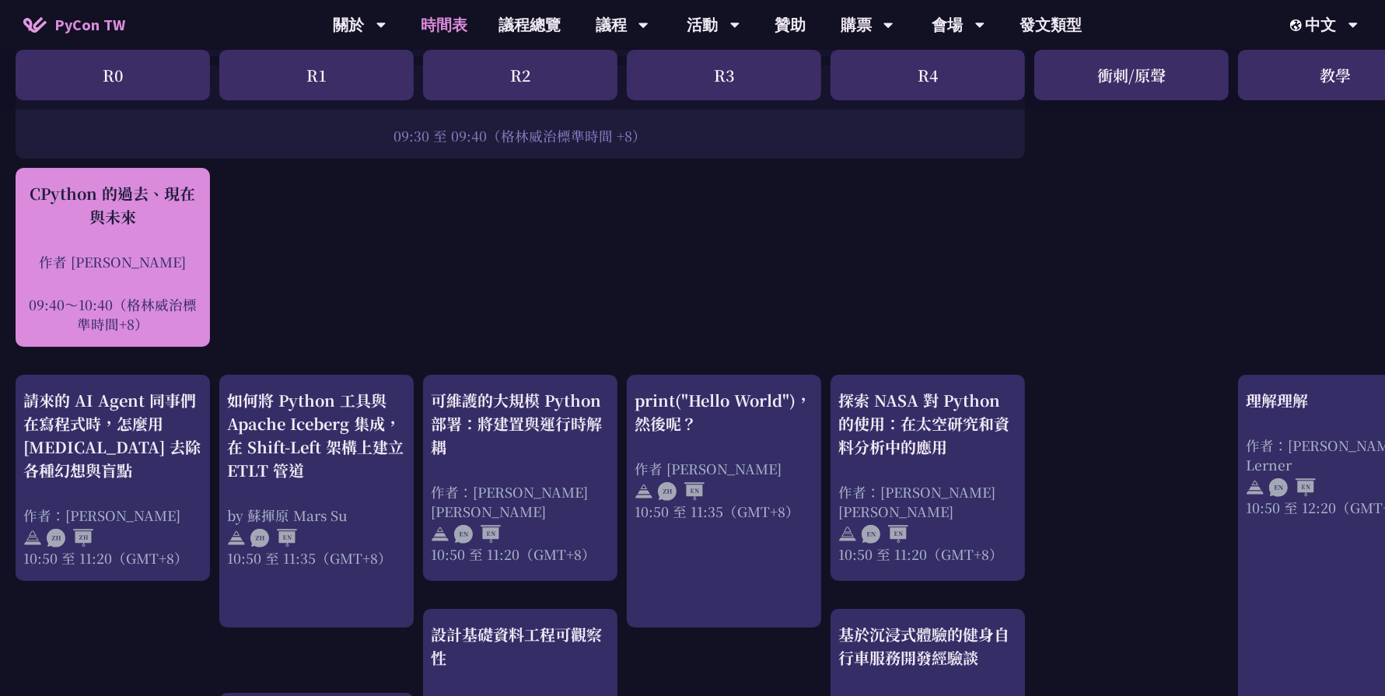
click at [148, 289] on div at bounding box center [112, 282] width 179 height 23
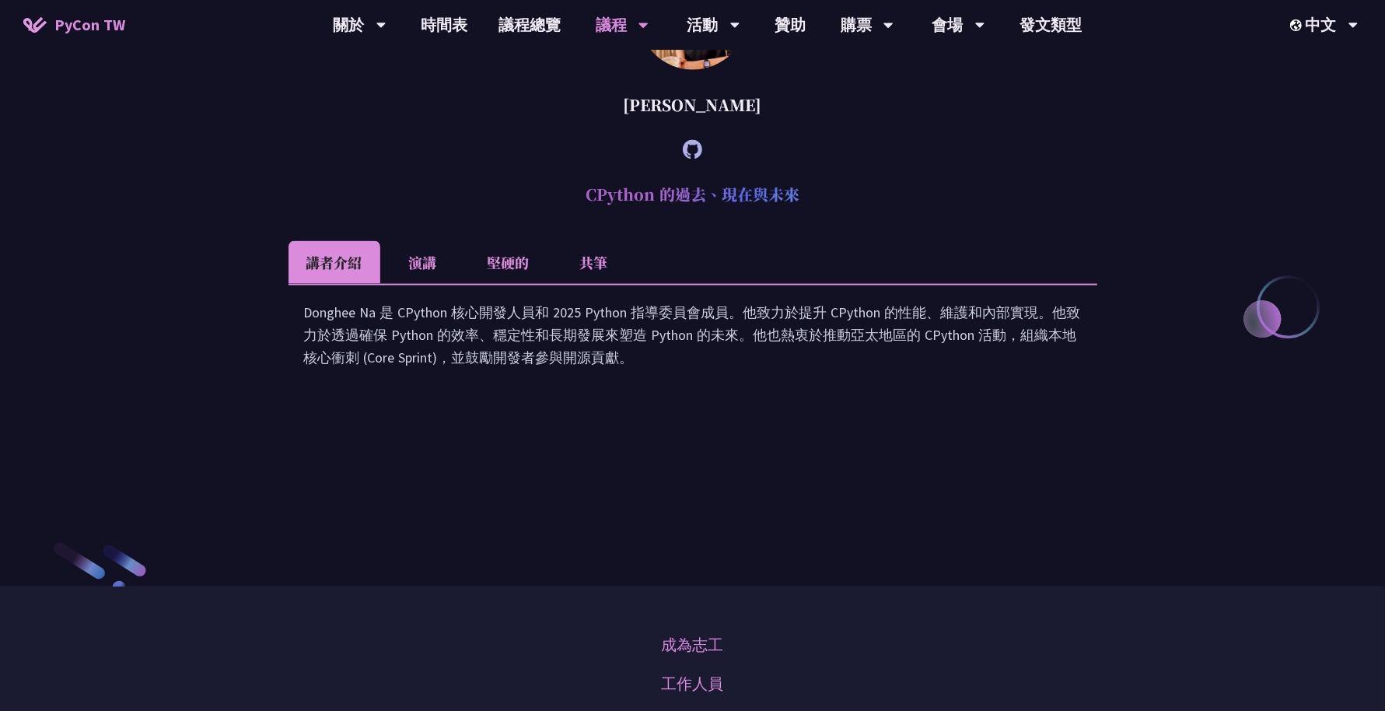
scroll to position [2133, 0]
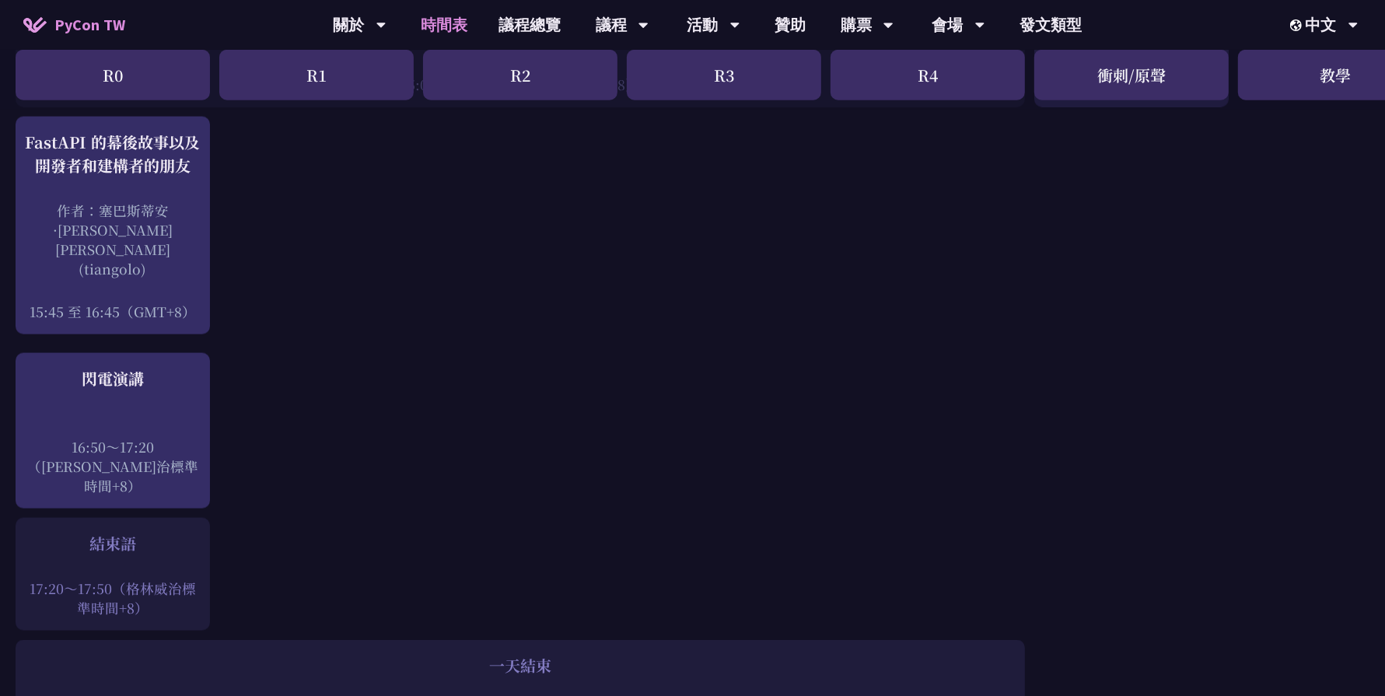
scroll to position [1968, 0]
